Goal: Use online tool/utility: Utilize a website feature to perform a specific function

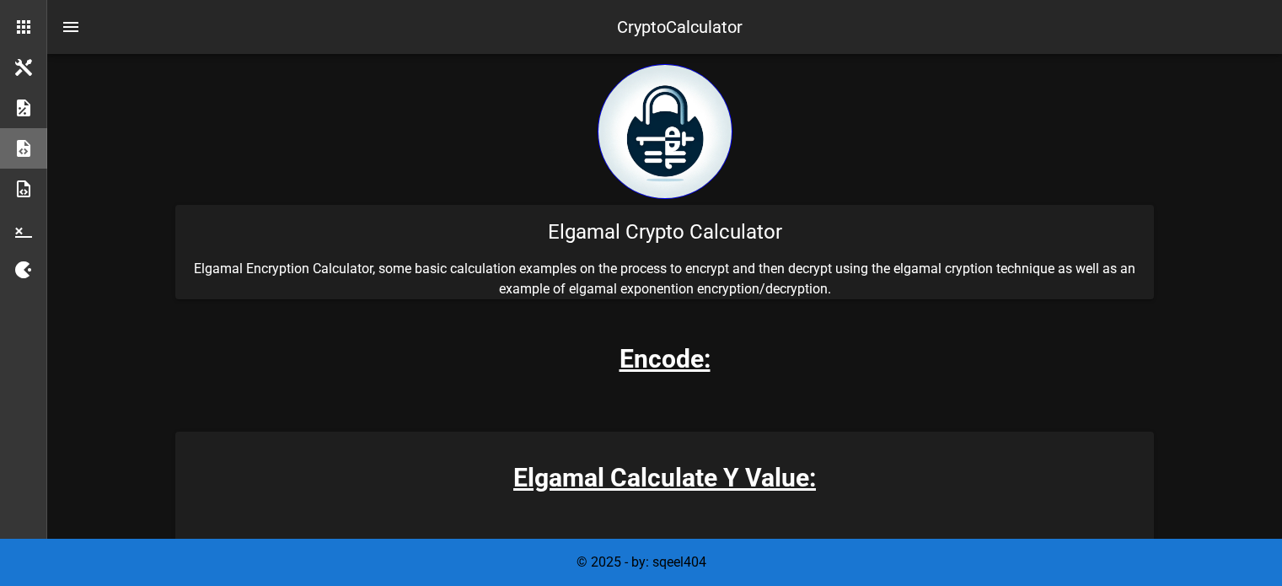
scroll to position [253, 0]
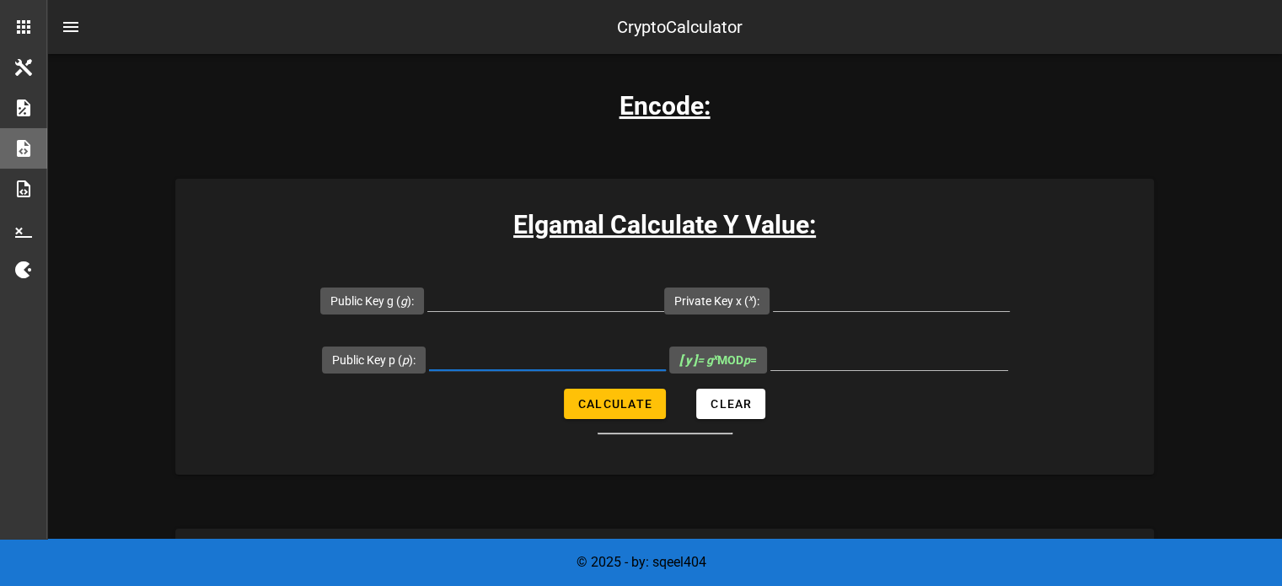
click at [511, 363] on input "Public Key p ( p ):" at bounding box center [547, 356] width 237 height 27
click at [510, 302] on input "Public Key g ( g ):" at bounding box center [545, 297] width 237 height 27
type input "3"
click at [831, 289] on input "Private Key x ( x ):" at bounding box center [891, 297] width 237 height 27
type input "5"
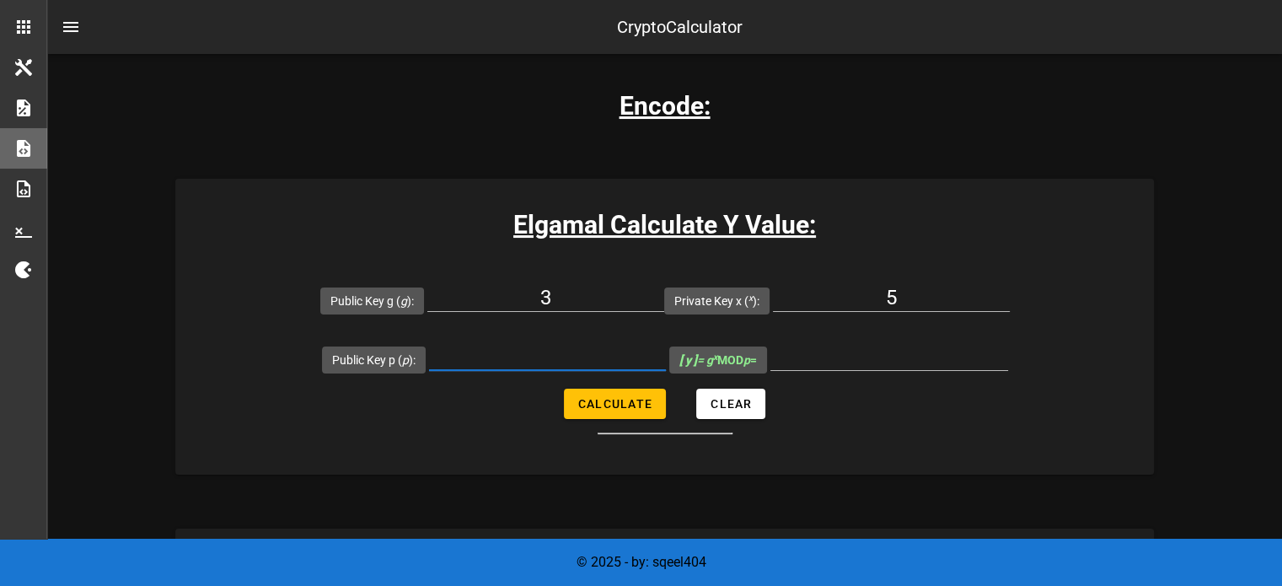
click at [522, 360] on input "Public Key p ( p ):" at bounding box center [547, 356] width 237 height 27
type input "7"
click at [757, 346] on span "[ y ] = g x MOD p =" at bounding box center [718, 359] width 78 height 27
click at [608, 407] on span "Calculate" at bounding box center [614, 403] width 75 height 13
type input "5"
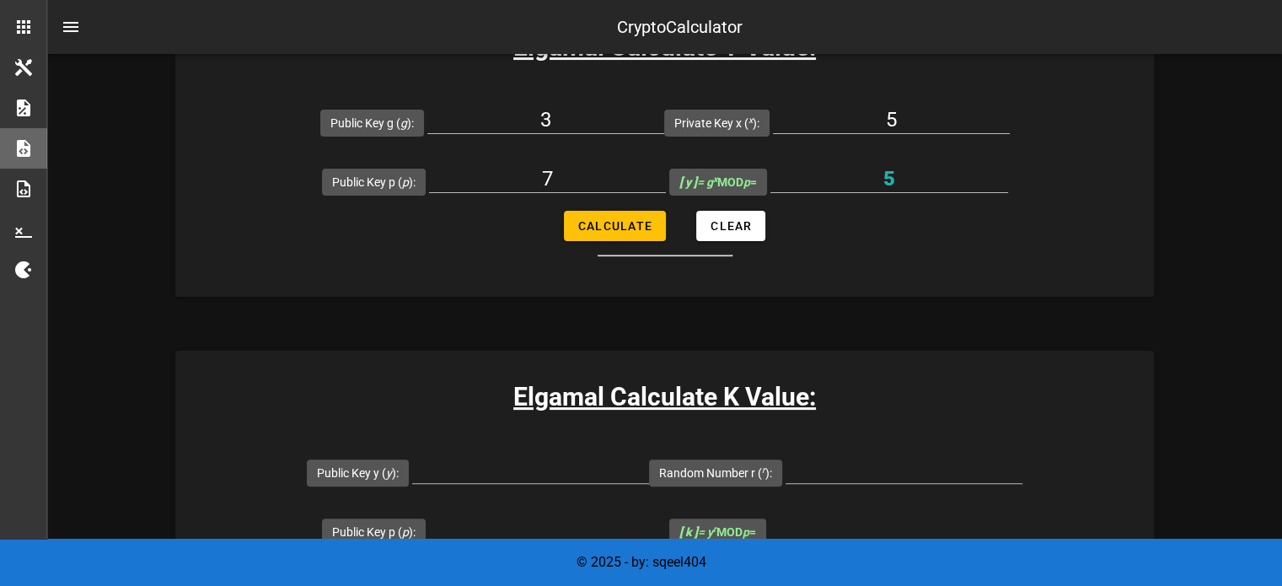
scroll to position [590, 0]
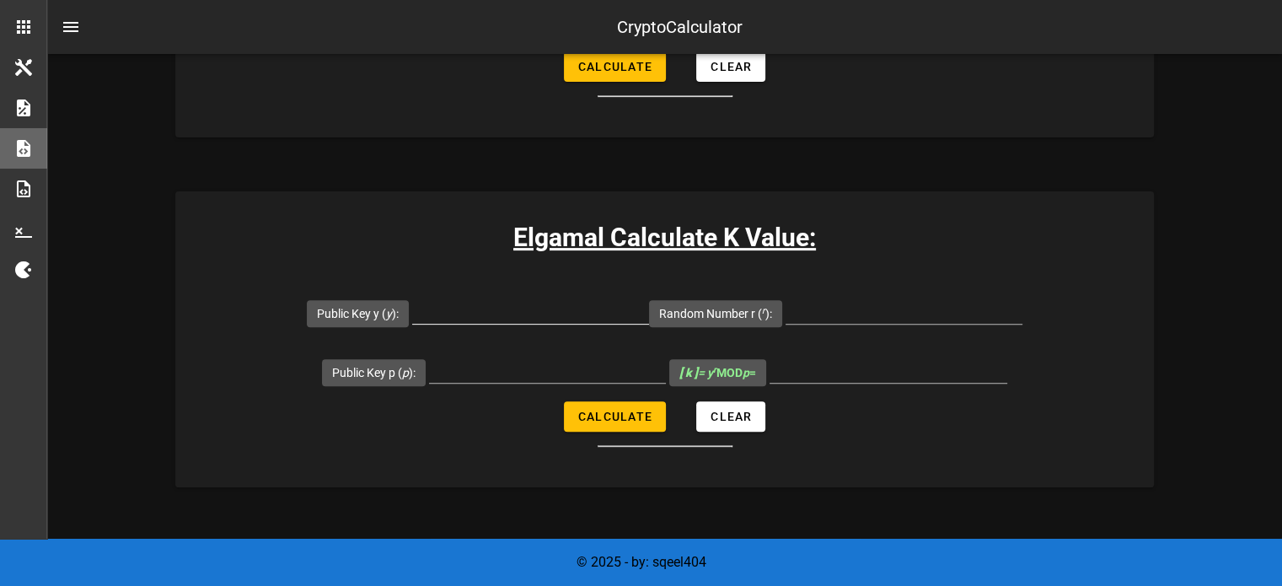
click at [560, 315] on input "Public Key y ( y ):" at bounding box center [530, 310] width 237 height 27
click at [522, 330] on div at bounding box center [530, 336] width 237 height 12
click at [522, 313] on input "Public Key y ( y ):" at bounding box center [530, 310] width 237 height 27
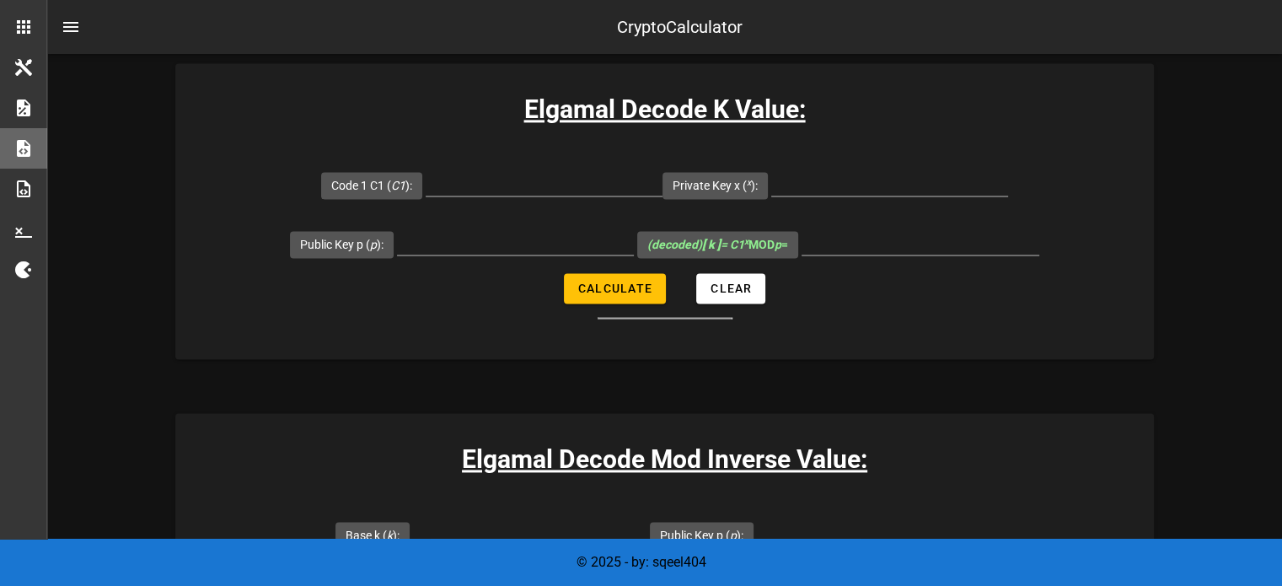
scroll to position [2612, 0]
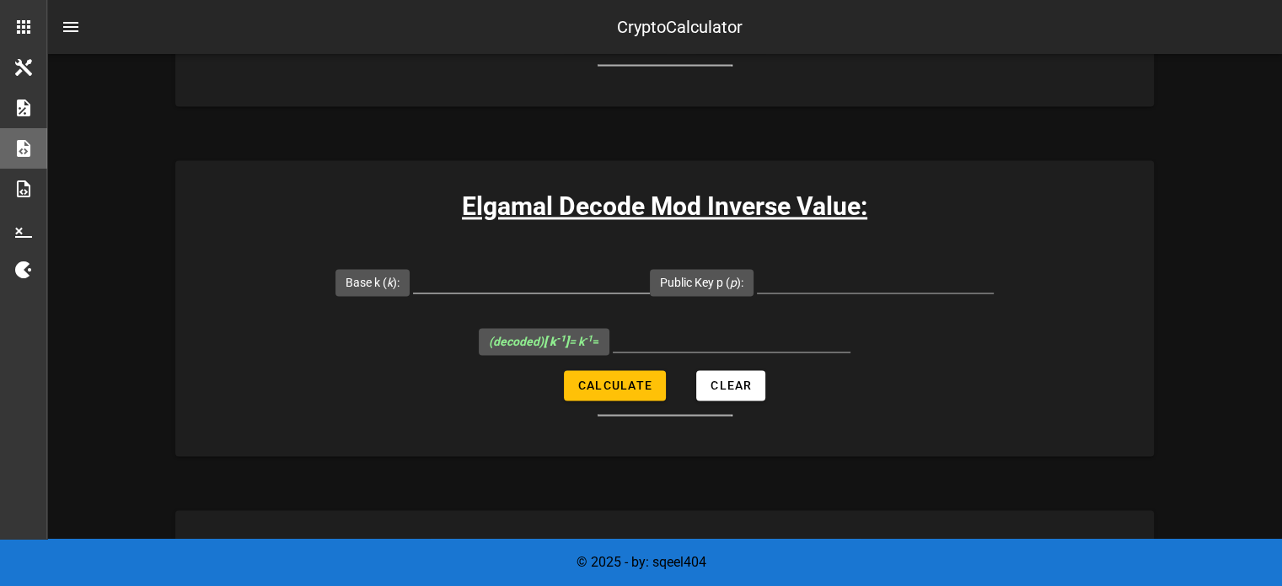
click at [574, 265] on input "Base k ( k ):" at bounding box center [531, 278] width 237 height 27
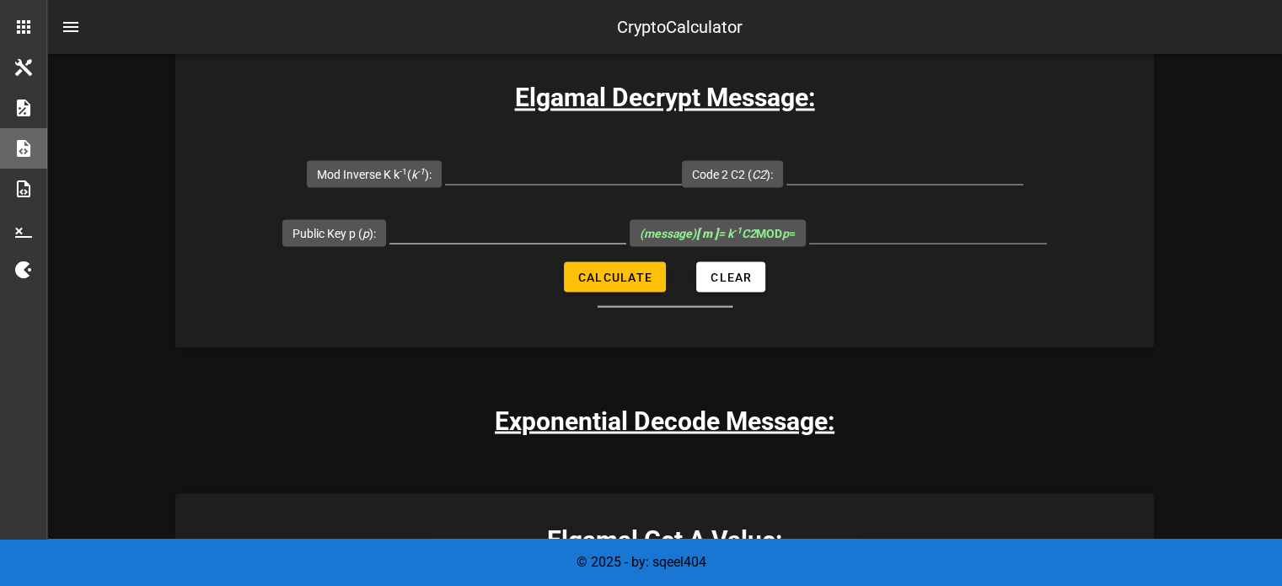
scroll to position [3034, 0]
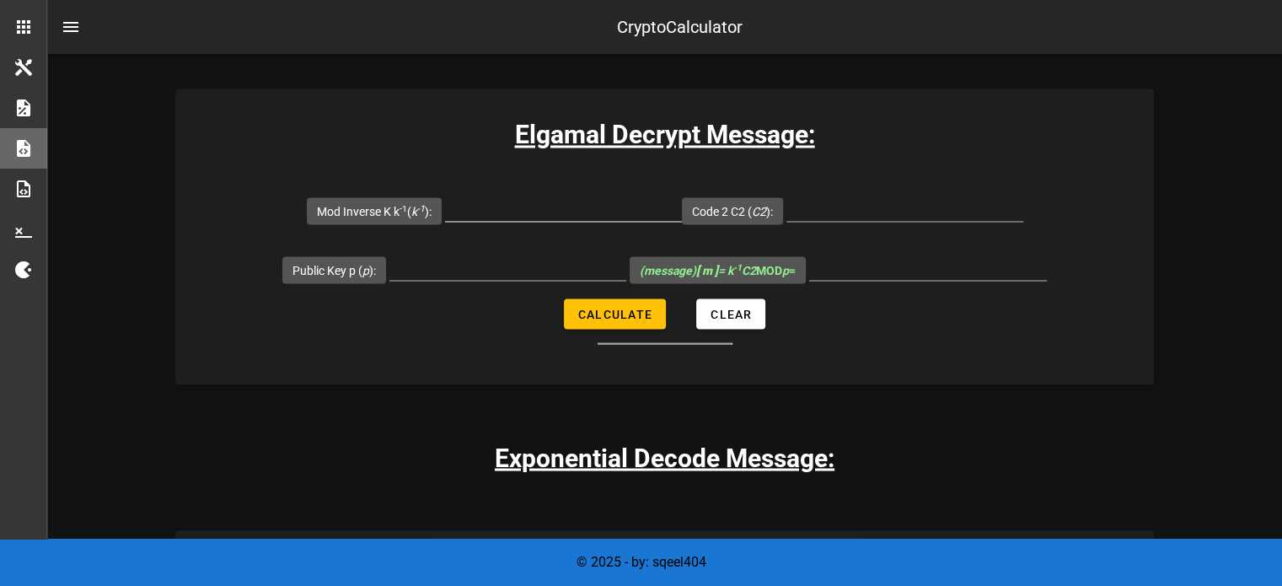
click at [549, 220] on div at bounding box center [563, 217] width 237 height 46
click at [550, 208] on input "Mod Inverse [PERSON_NAME] -1 ( k -1 ):" at bounding box center [563, 207] width 237 height 27
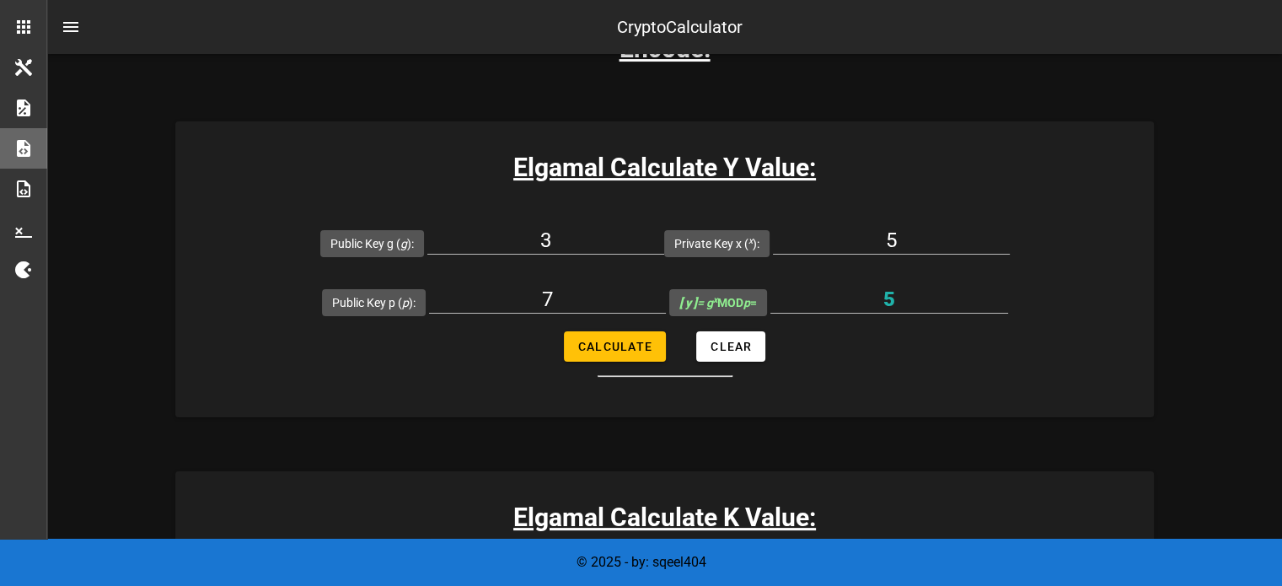
scroll to position [163, 0]
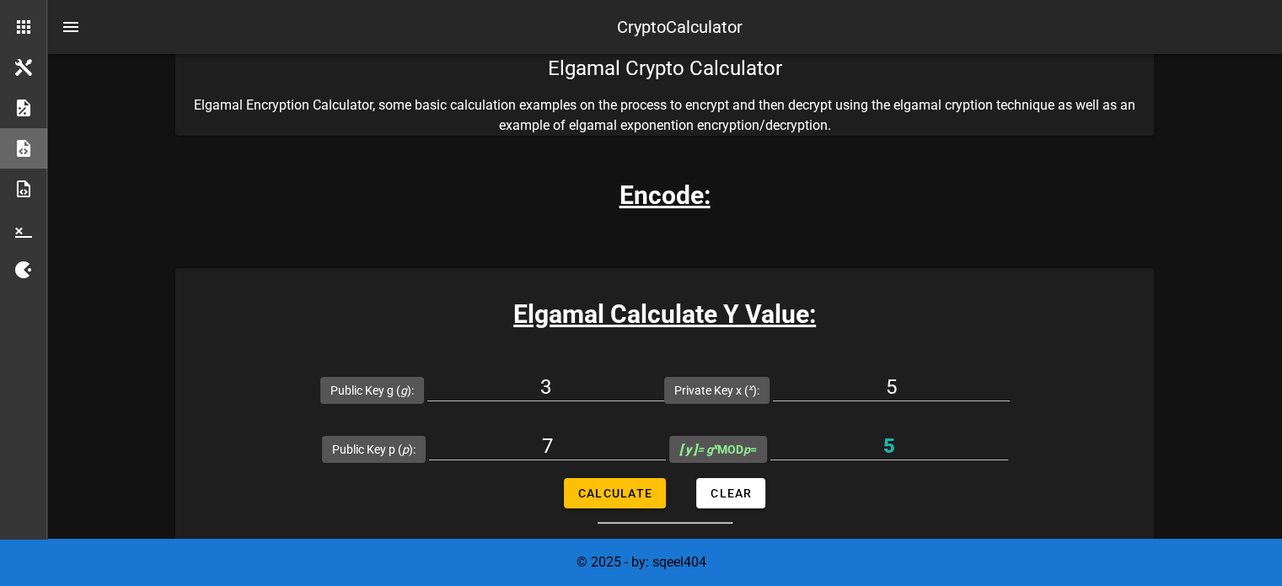
click at [689, 268] on div "Elgamal Calculate Y Value: Public Key g ( g ): 3 Private Key x ( x ): 5 Public …" at bounding box center [664, 416] width 978 height 296
drag, startPoint x: 684, startPoint y: 208, endPoint x: 512, endPoint y: 222, distance: 172.4
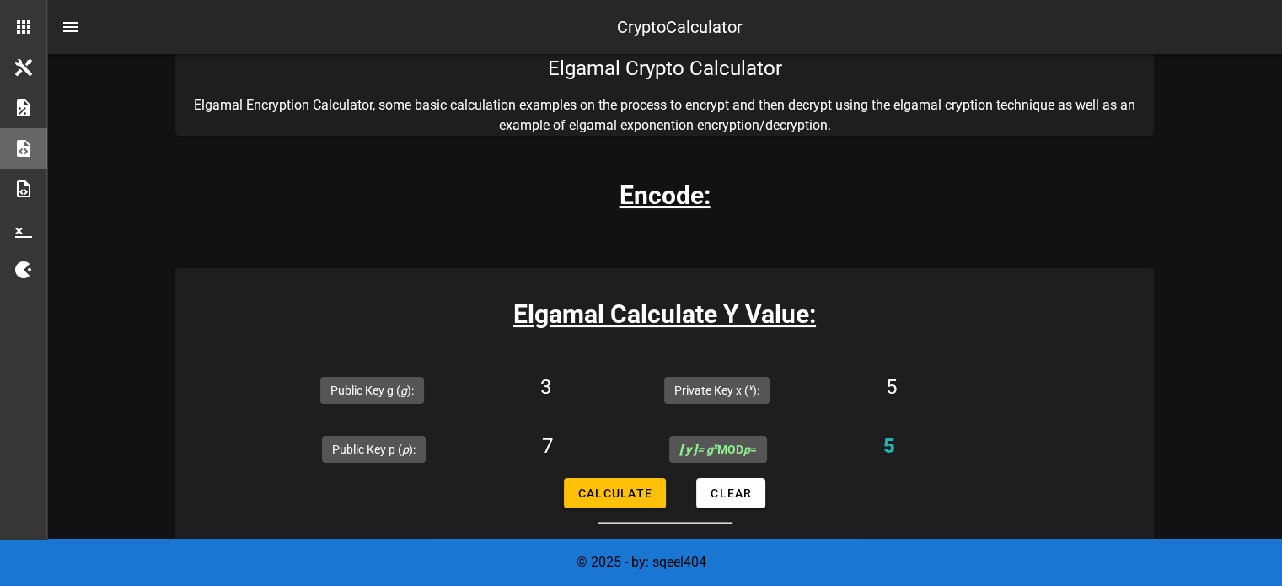
click at [625, 209] on h3 "Encode:" at bounding box center [664, 195] width 91 height 38
drag, startPoint x: 853, startPoint y: 249, endPoint x: 829, endPoint y: 244, distance: 24.0
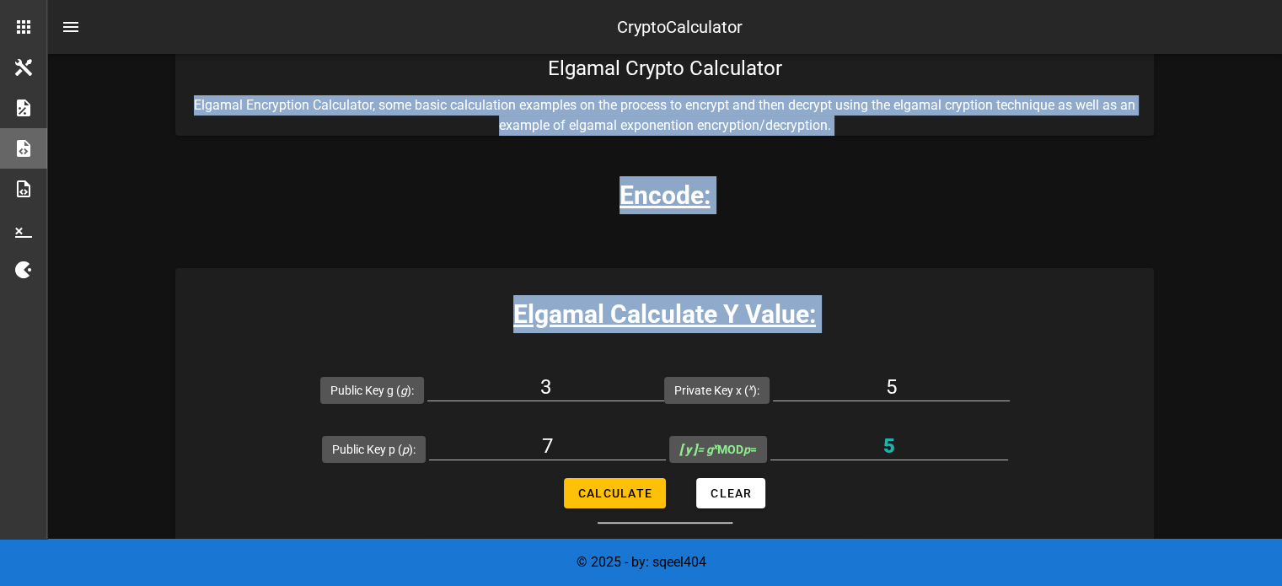
drag, startPoint x: 545, startPoint y: 178, endPoint x: 813, endPoint y: 281, distance: 287.3
click at [865, 300] on h3 "Elgamal Calculate Y Value:" at bounding box center [664, 314] width 978 height 38
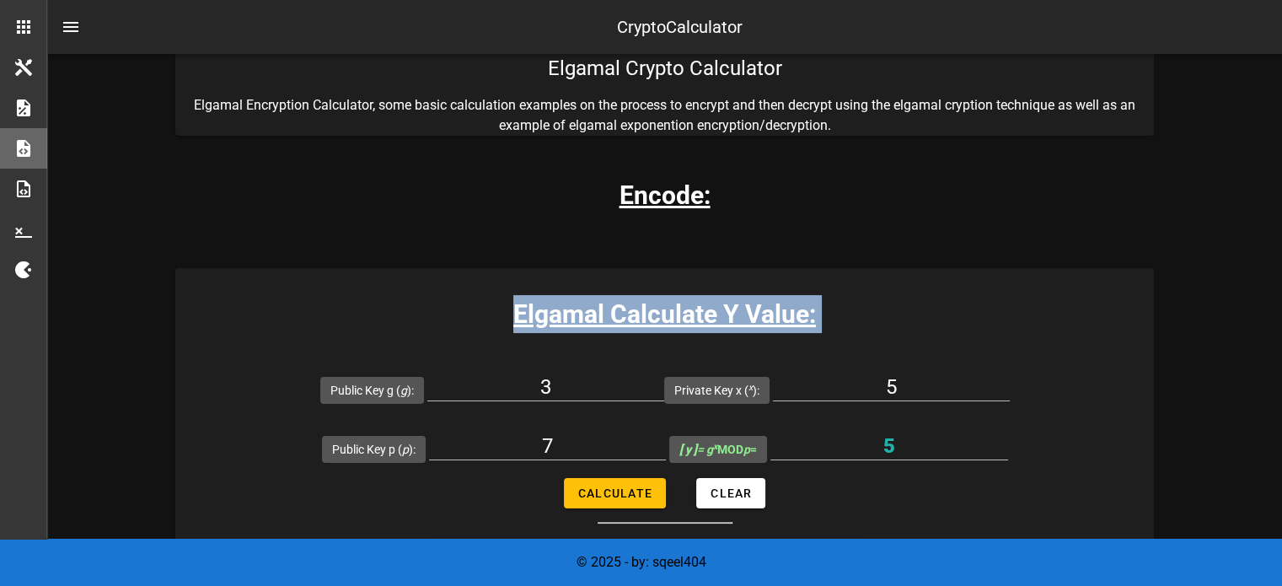
drag, startPoint x: 865, startPoint y: 300, endPoint x: 566, endPoint y: 243, distance: 304.6
drag, startPoint x: 512, startPoint y: 235, endPoint x: 767, endPoint y: 279, distance: 258.2
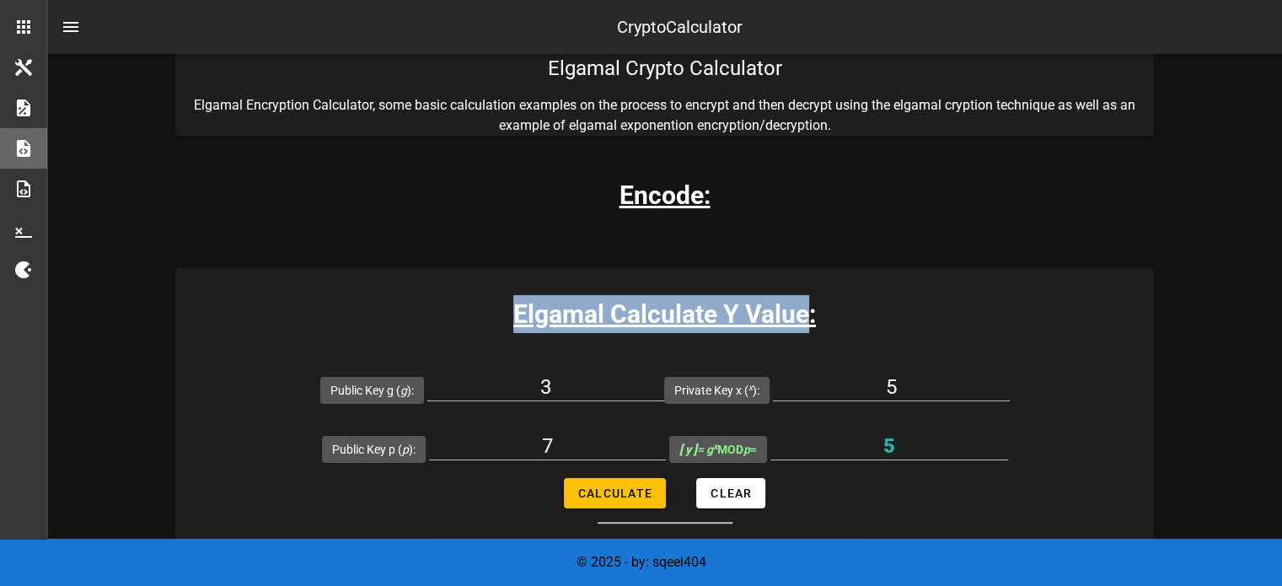
click at [730, 280] on div "Elgamal Calculate Y Value: Public Key g ( g ): 3 Private Key x ( x ): 5 Public …" at bounding box center [664, 416] width 978 height 296
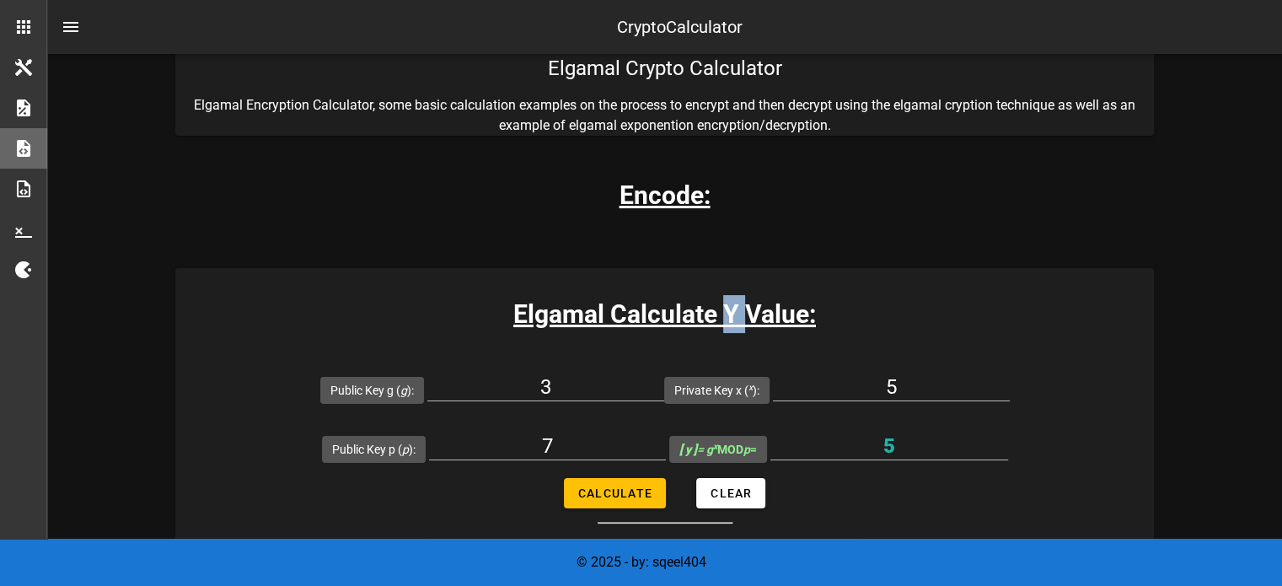
click at [730, 280] on div "Elgamal Calculate Y Value: Public Key g ( g ): 3 Private Key x ( x ): 5 Public …" at bounding box center [664, 416] width 978 height 296
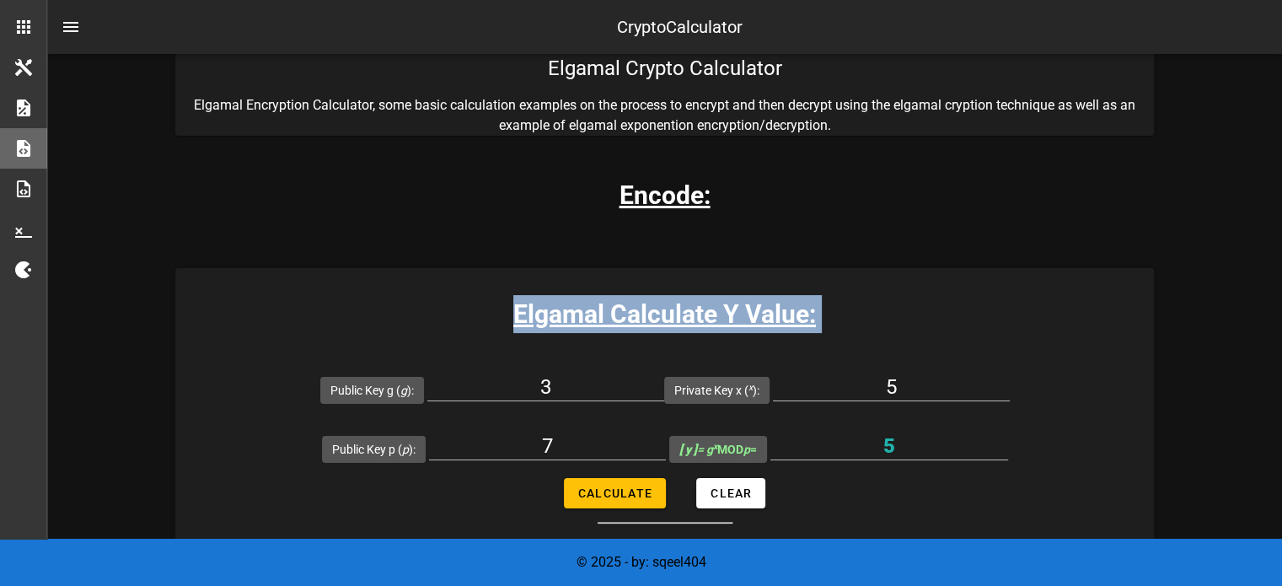
click at [730, 280] on div "Elgamal Calculate Y Value: Public Key g ( g ): 3 Private Key x ( x ): 5 Public …" at bounding box center [664, 416] width 978 height 296
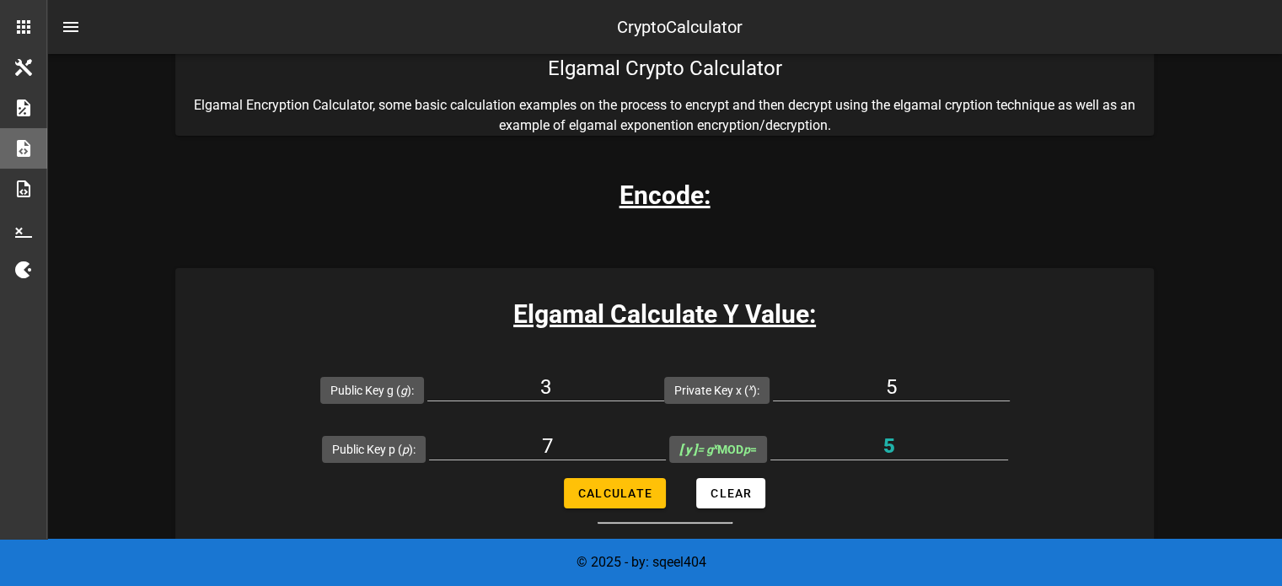
click at [654, 287] on div "Elgamal Calculate Y Value: Public Key g ( g ): 3 Private Key x ( x ): 5 Public …" at bounding box center [664, 416] width 978 height 296
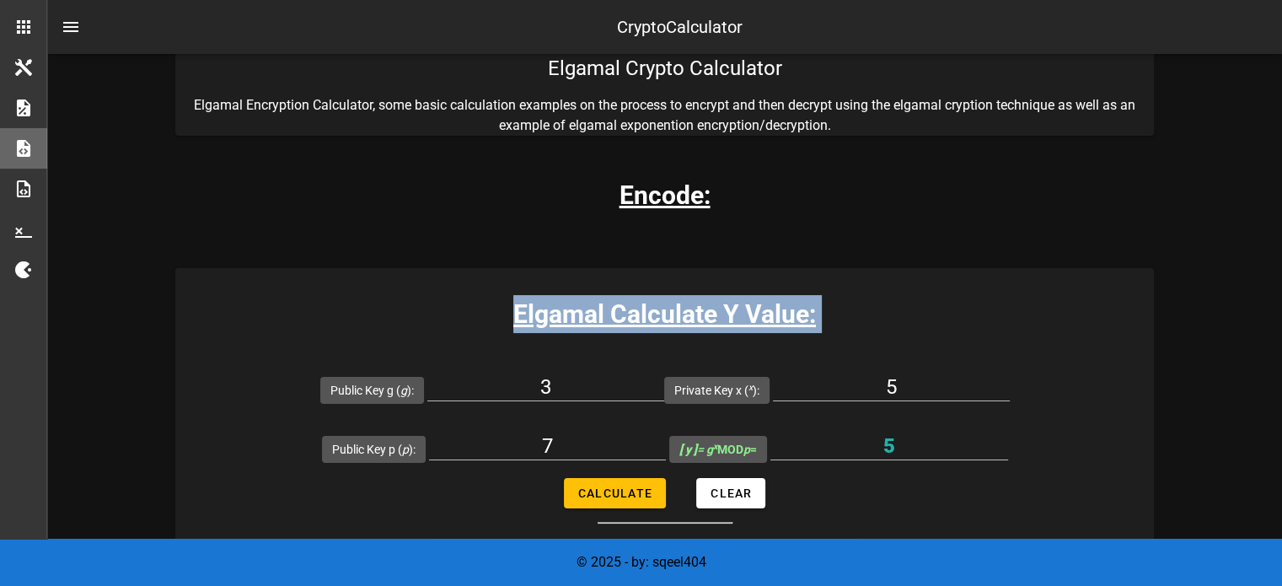
click at [654, 287] on div "Elgamal Calculate Y Value: Public Key g ( g ): 3 Private Key x ( x ): 5 Public …" at bounding box center [664, 416] width 978 height 296
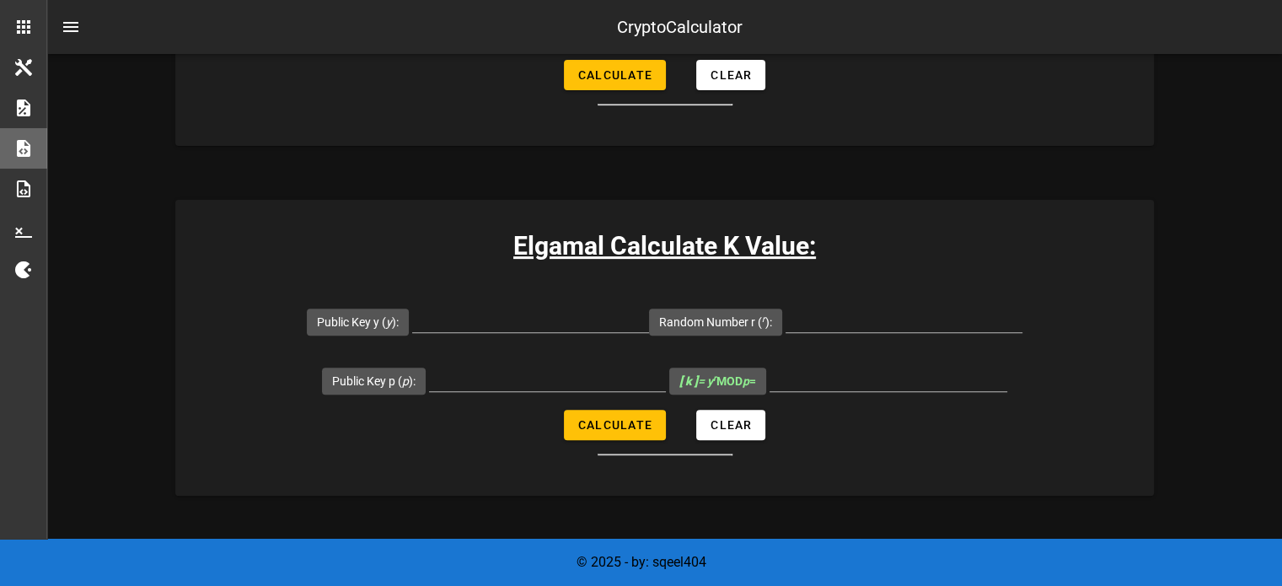
scroll to position [585, 0]
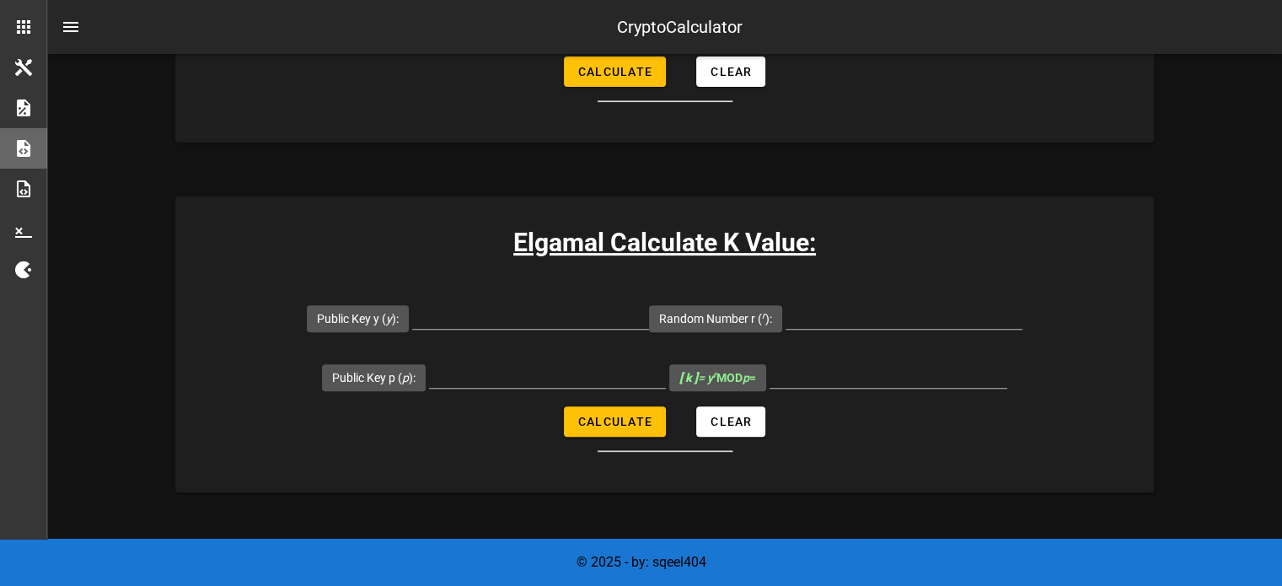
click at [656, 228] on h3 "Elgamal Calculate K Value:" at bounding box center [664, 242] width 978 height 38
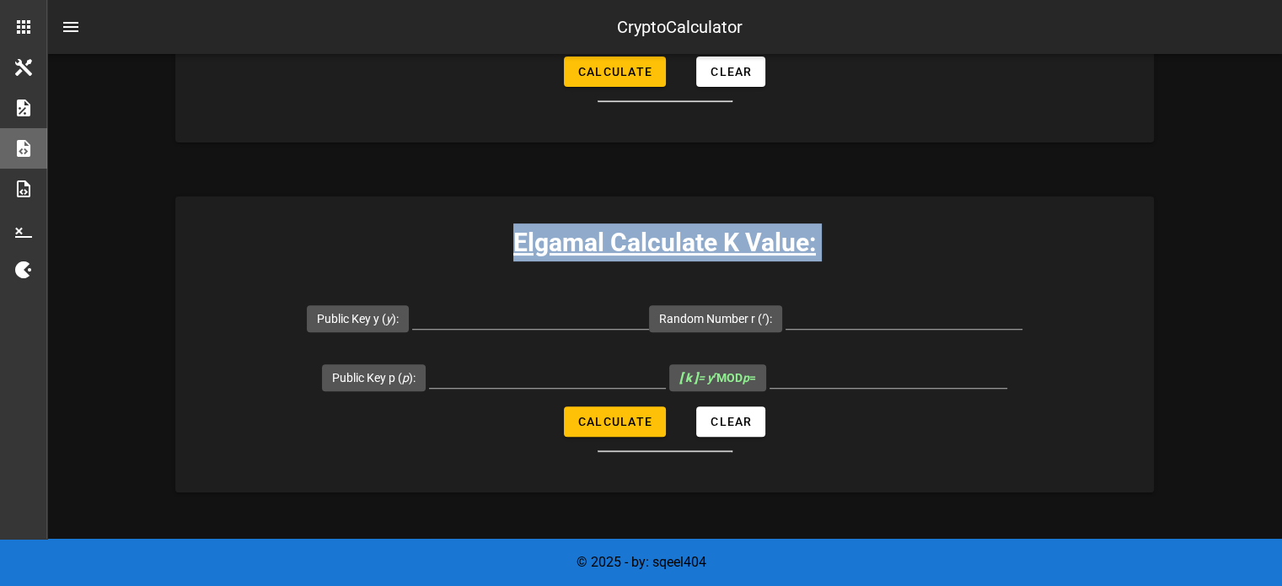
click at [656, 228] on h3 "Elgamal Calculate K Value:" at bounding box center [664, 242] width 978 height 38
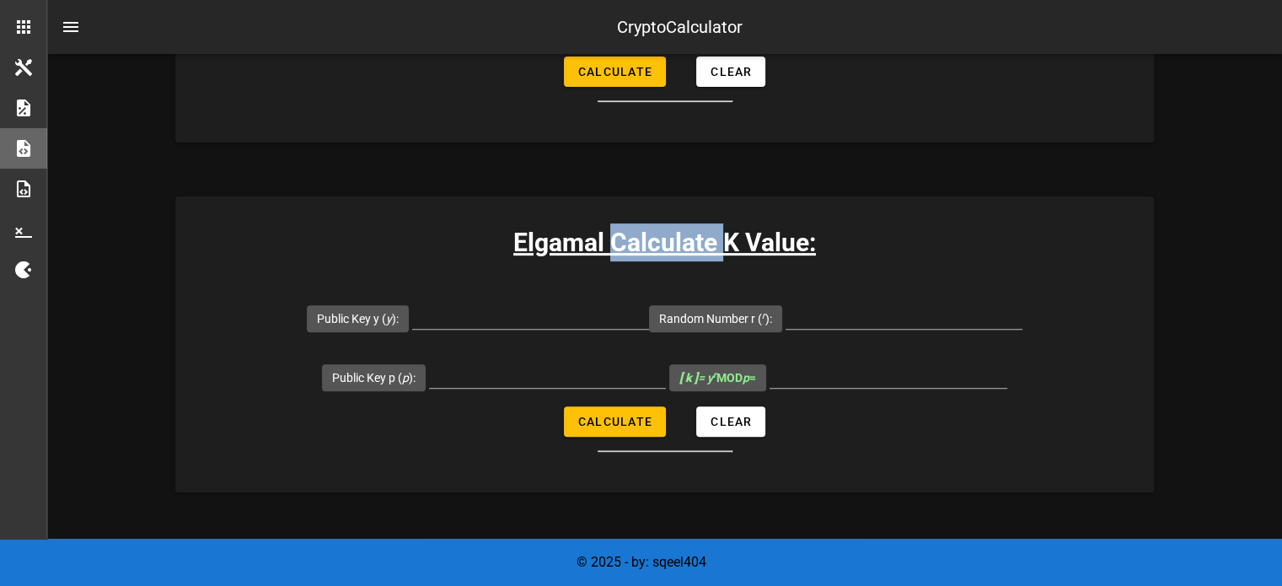
click at [656, 228] on h3 "Elgamal Calculate K Value:" at bounding box center [664, 242] width 978 height 38
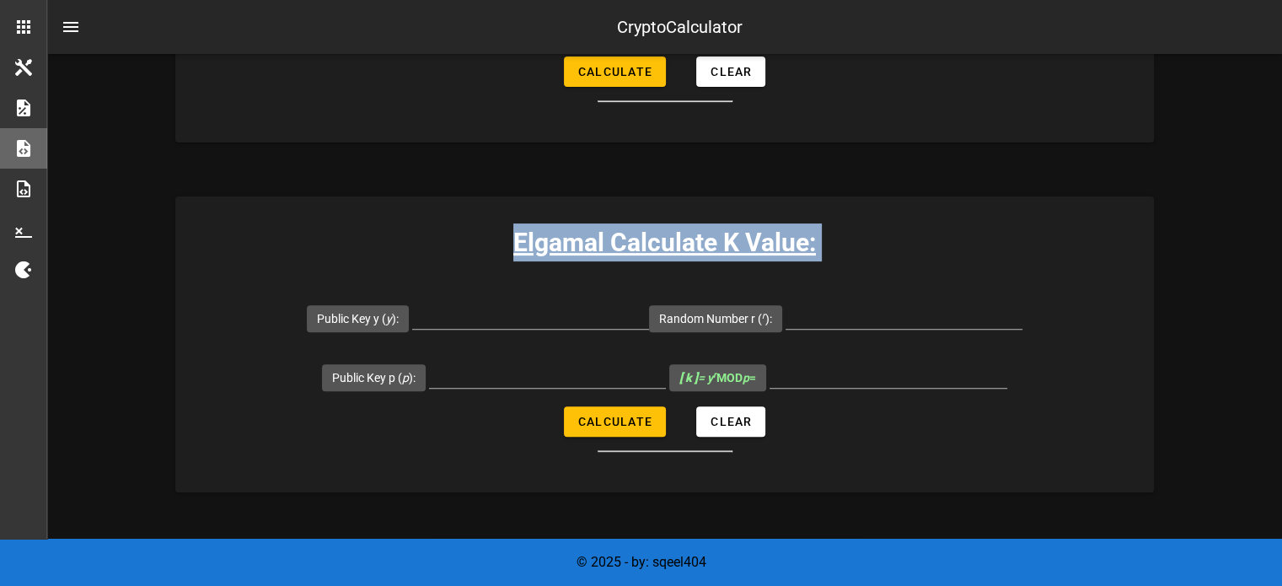
click at [656, 228] on h3 "Elgamal Calculate K Value:" at bounding box center [664, 242] width 978 height 38
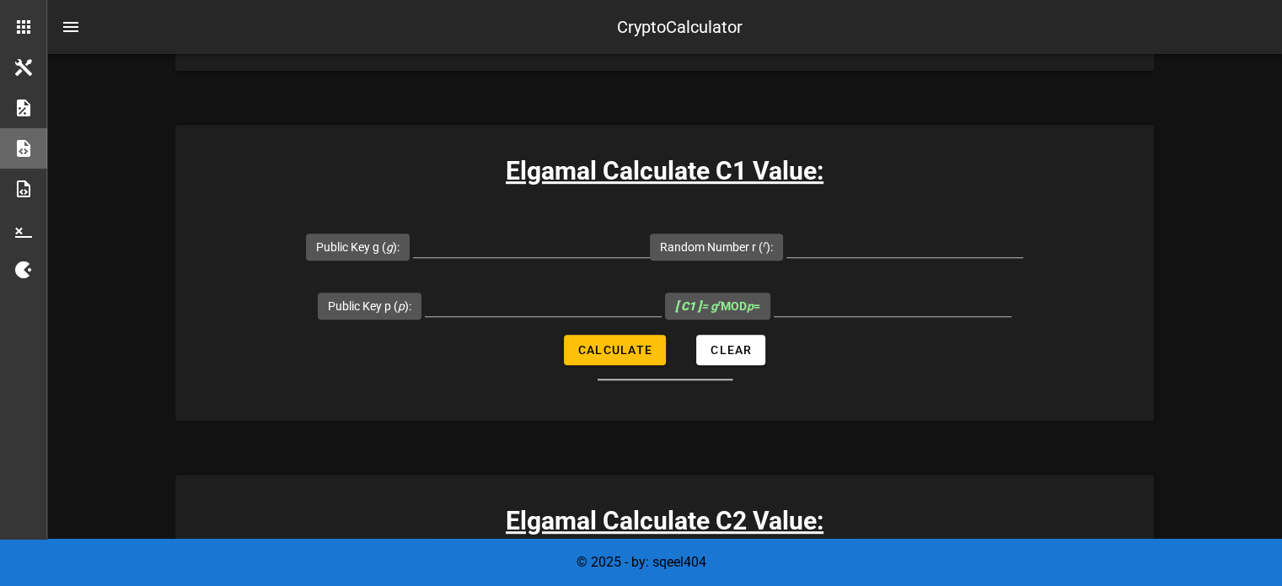
click at [655, 158] on h3 "Elgamal Calculate C1 Value:" at bounding box center [664, 171] width 978 height 38
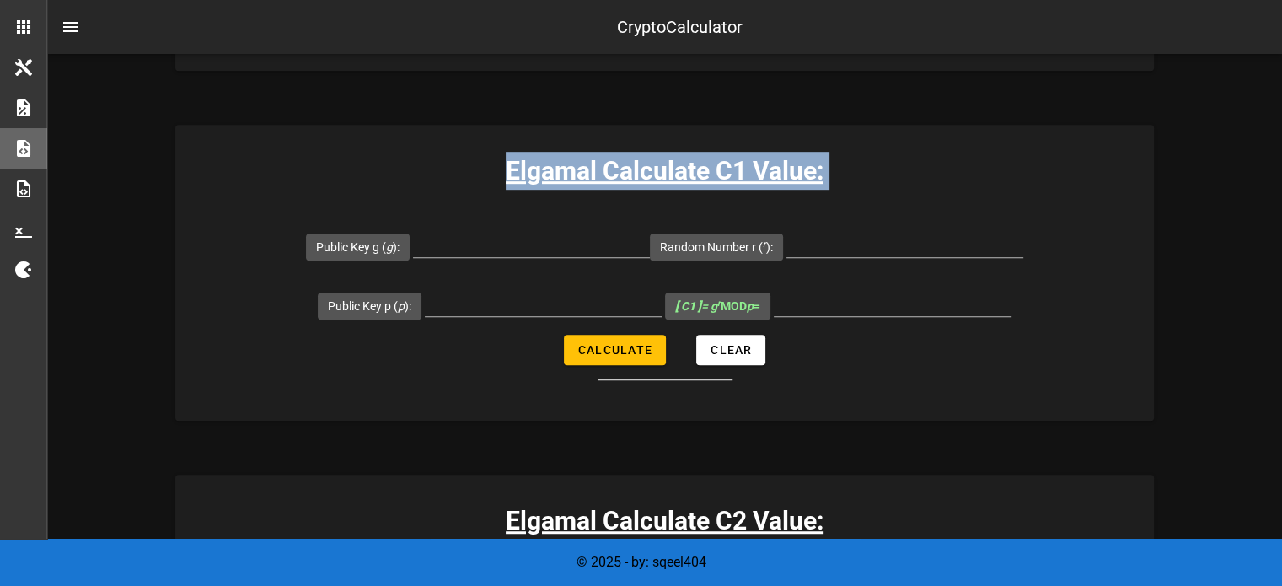
click at [655, 158] on h3 "Elgamal Calculate C1 Value:" at bounding box center [664, 171] width 978 height 38
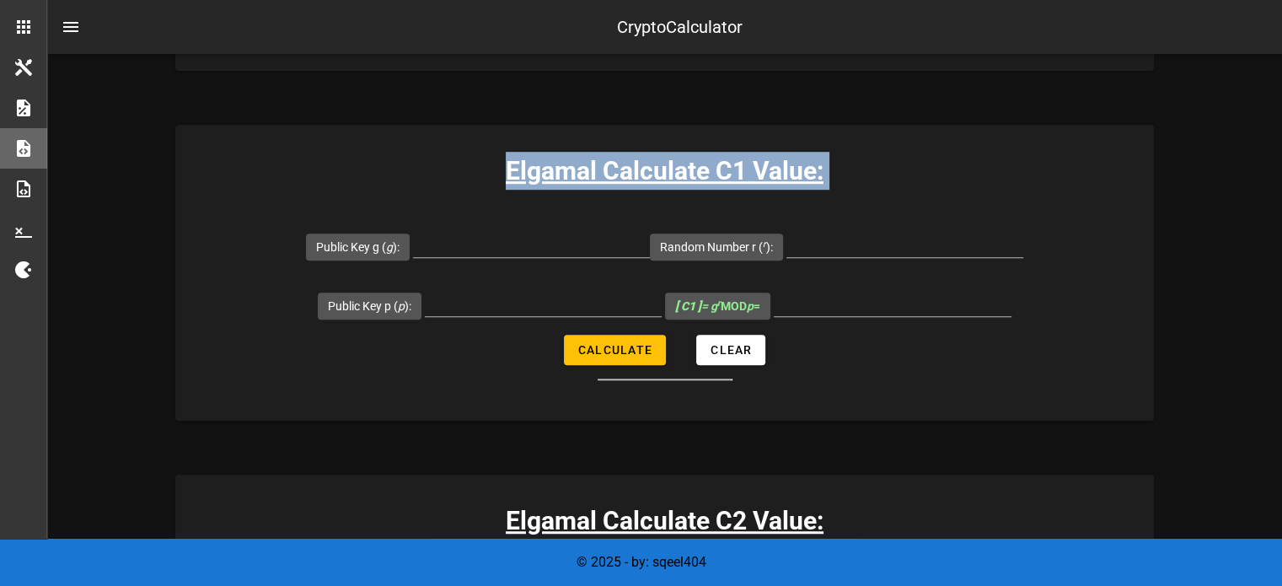
click at [655, 158] on h3 "Elgamal Calculate C1 Value:" at bounding box center [664, 171] width 978 height 38
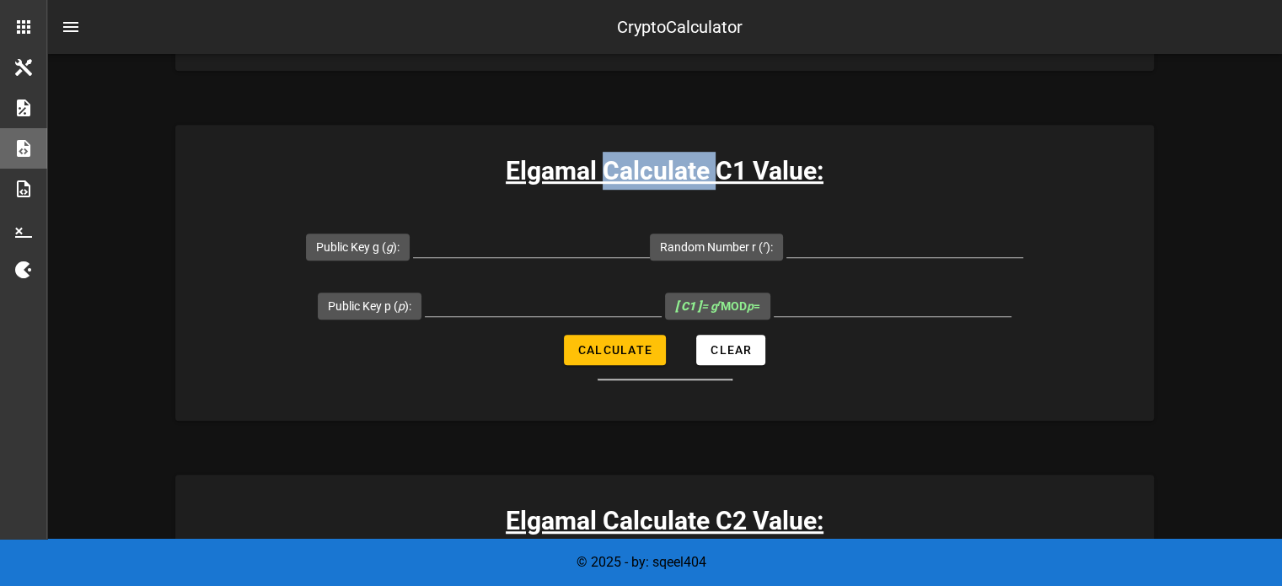
click at [655, 158] on h3 "Elgamal Calculate C1 Value:" at bounding box center [664, 171] width 978 height 38
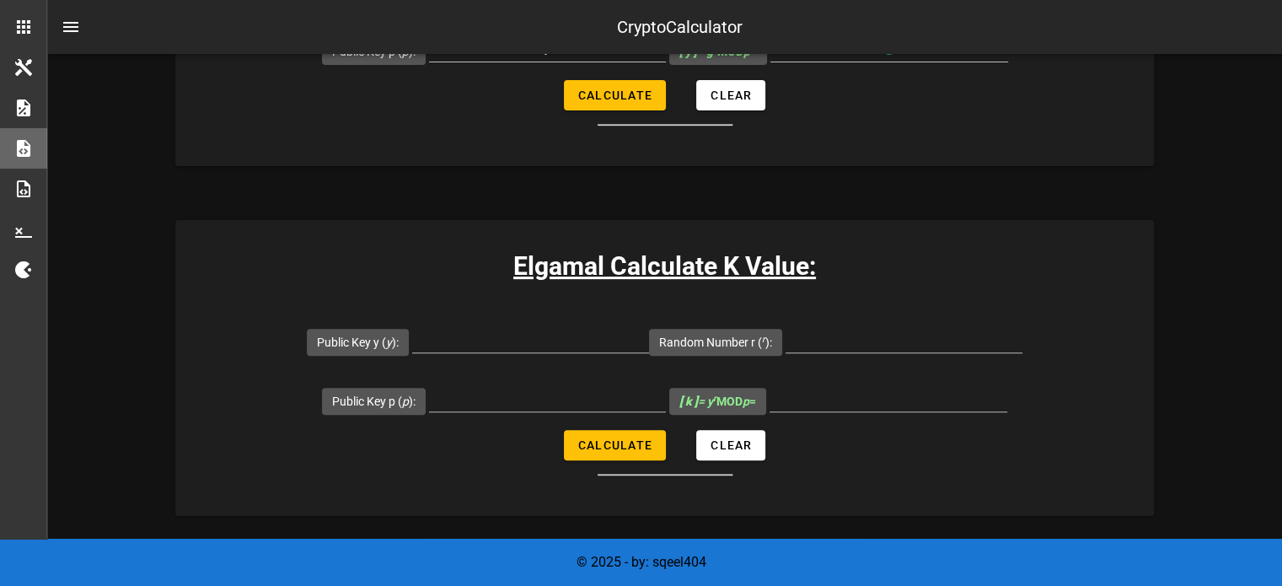
scroll to position [416, 0]
